Goal: Find contact information: Find contact information

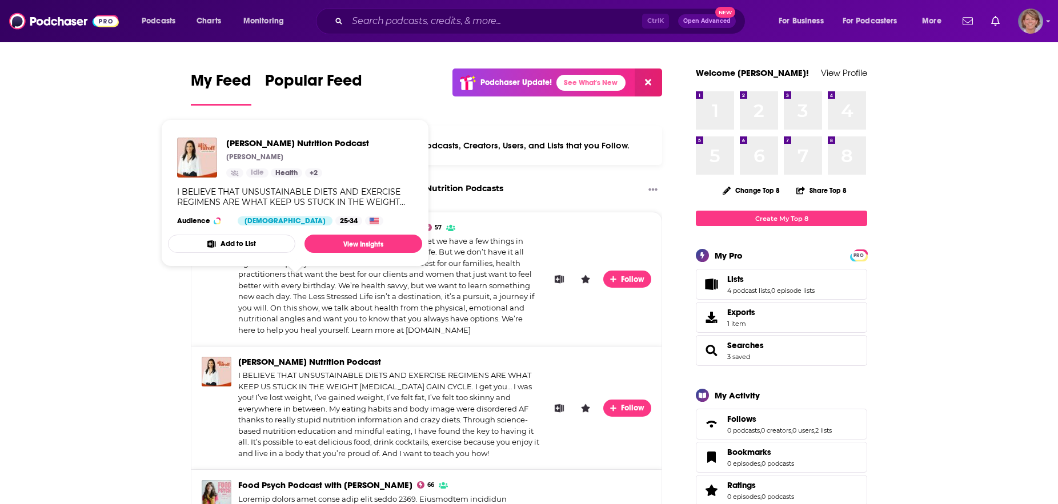
click at [266, 356] on span "[PERSON_NAME] Nutrition Podcast" at bounding box center [309, 361] width 143 height 11
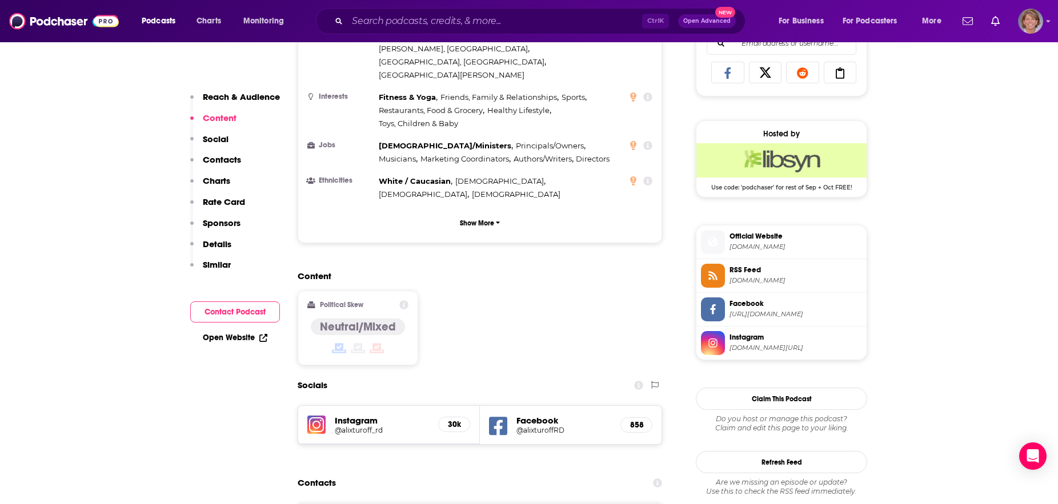
scroll to position [816, 0]
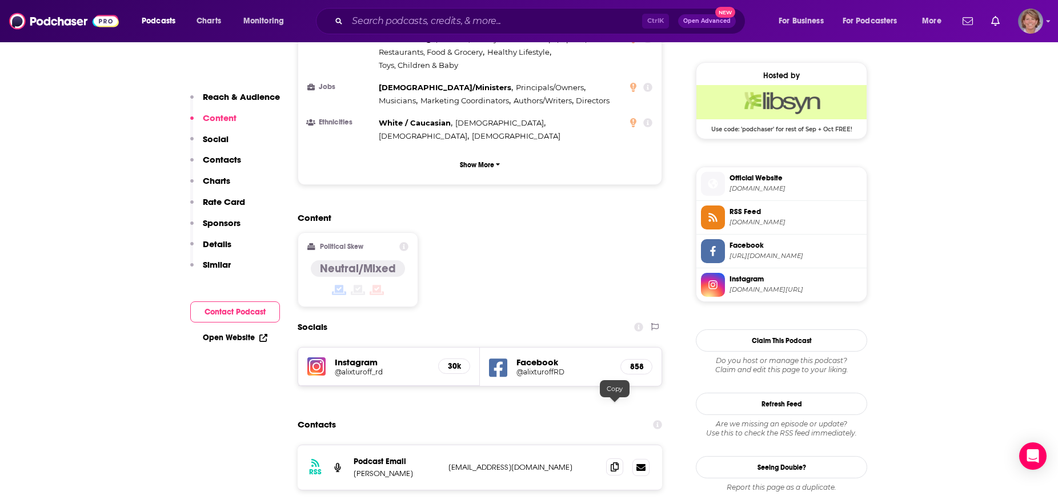
click at [615, 463] on icon at bounding box center [614, 467] width 8 height 9
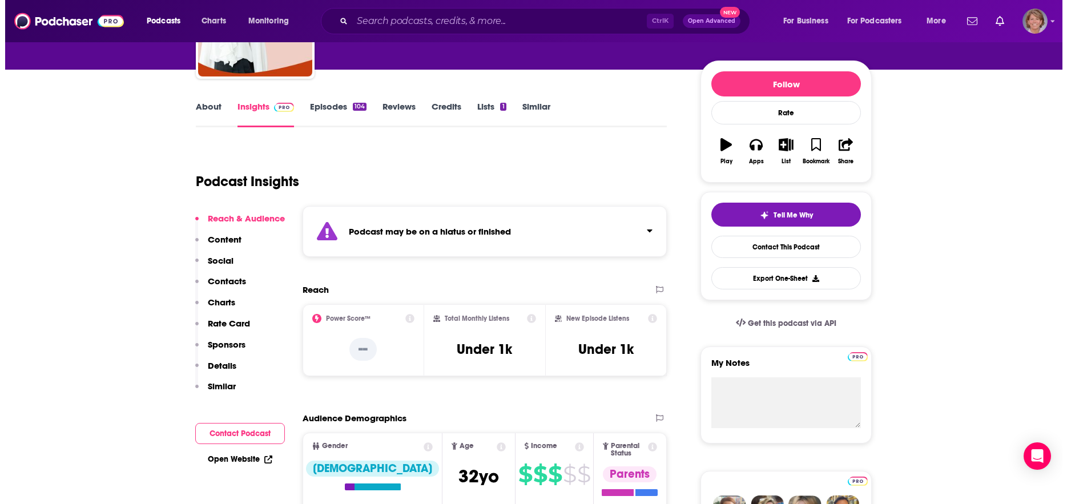
scroll to position [0, 0]
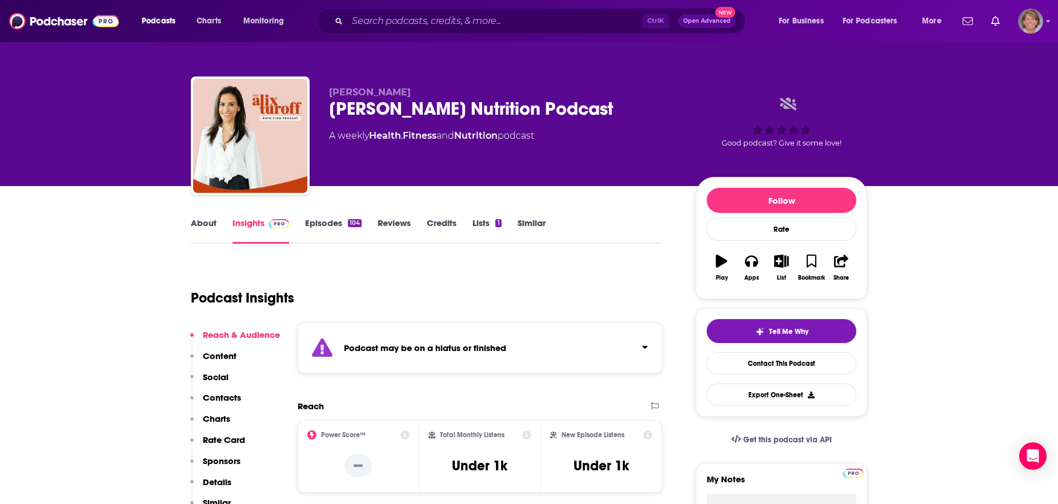
click at [255, 221] on link "Insights" at bounding box center [260, 231] width 57 height 26
click at [455, 23] on input "Search podcasts, credits, & more..." at bounding box center [494, 21] width 295 height 18
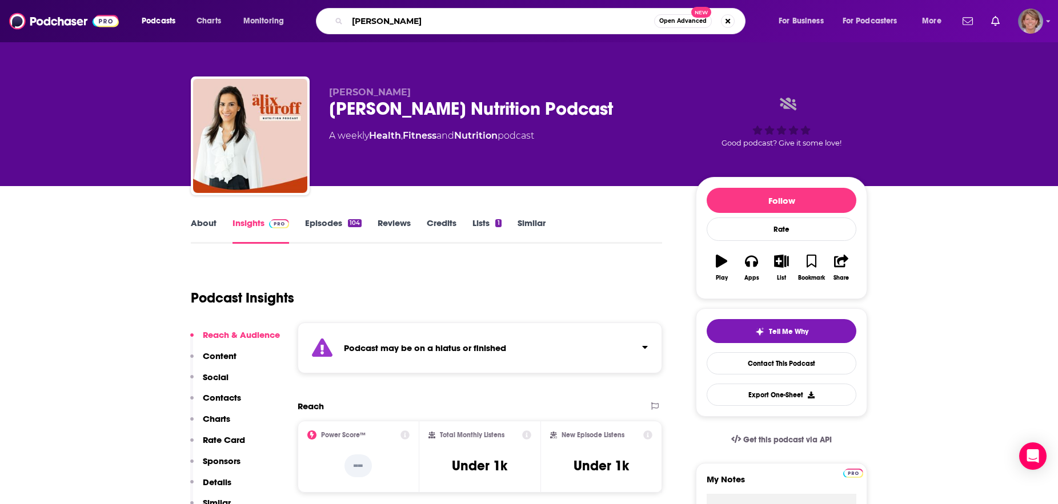
type input "[PERSON_NAME]"
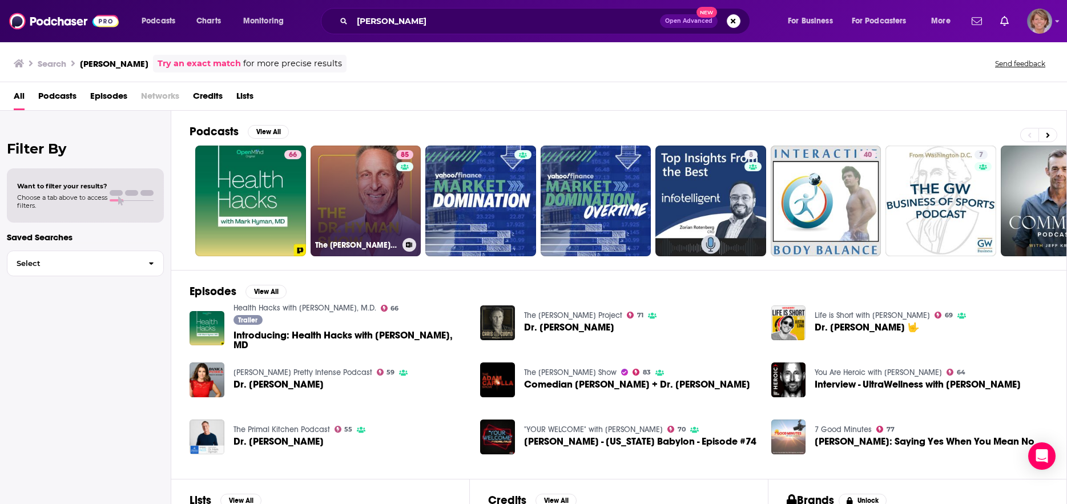
click at [344, 219] on link "85 The [PERSON_NAME] Show" at bounding box center [366, 201] width 111 height 111
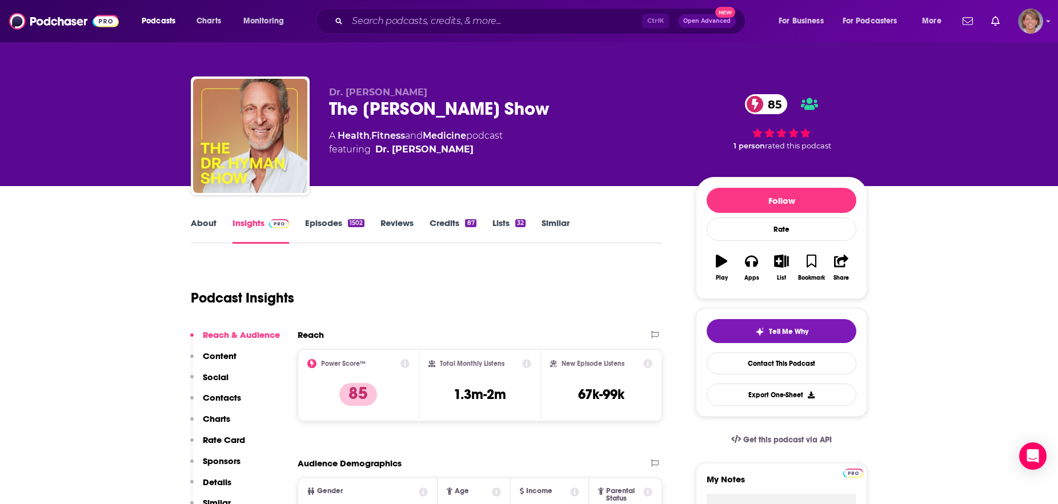
click at [247, 224] on link "Insights" at bounding box center [260, 231] width 57 height 26
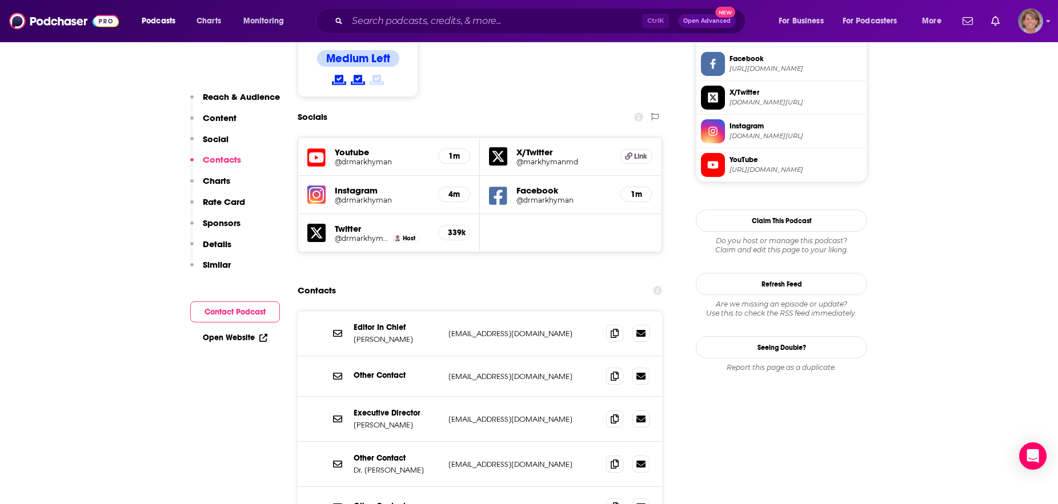
scroll to position [990, 0]
drag, startPoint x: 523, startPoint y: 251, endPoint x: 448, endPoint y: 251, distance: 74.8
click at [448, 328] on p "[EMAIL_ADDRESS][DOMAIN_NAME]" at bounding box center [522, 333] width 148 height 10
copy p "[EMAIL_ADDRESS][DOMAIN_NAME]"
